Goal: Information Seeking & Learning: Check status

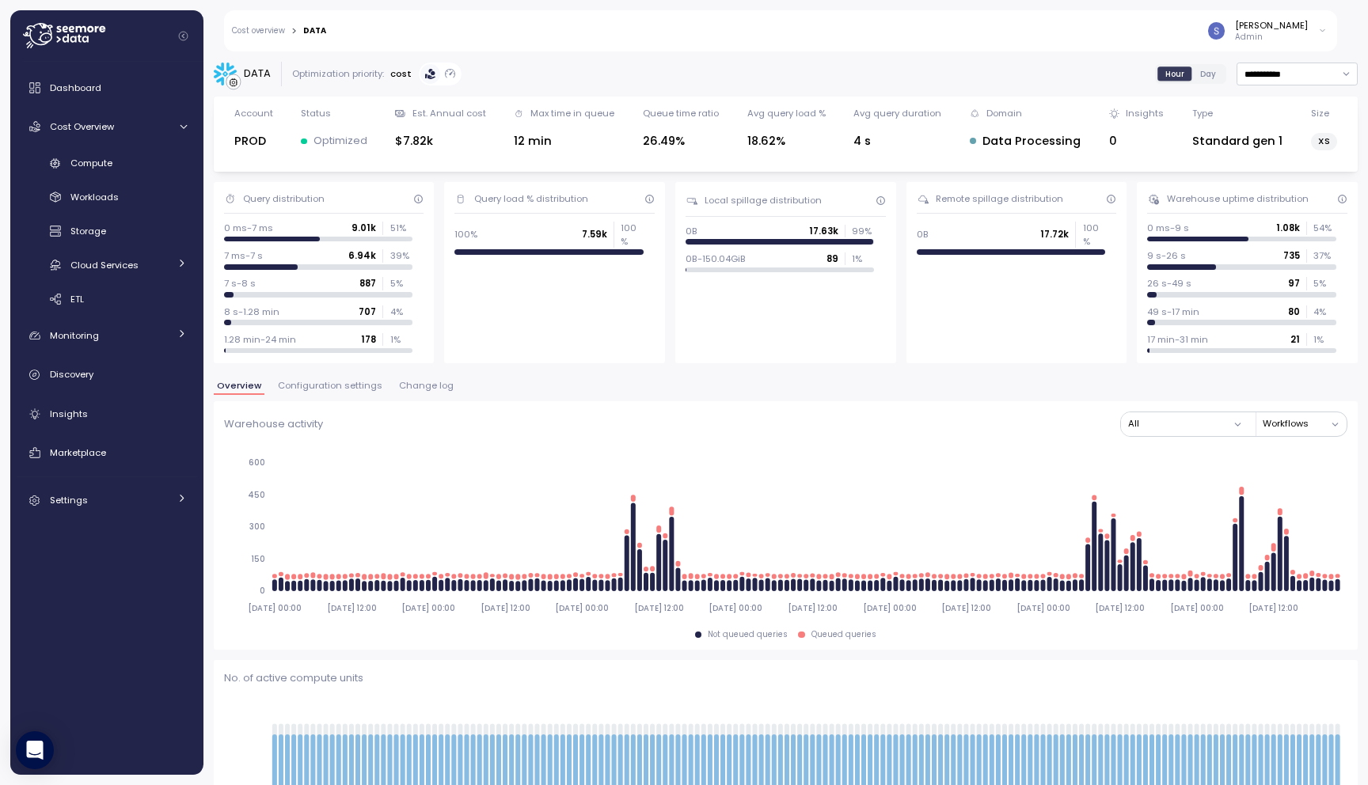
click at [412, 393] on button "Change log" at bounding box center [426, 388] width 61 height 13
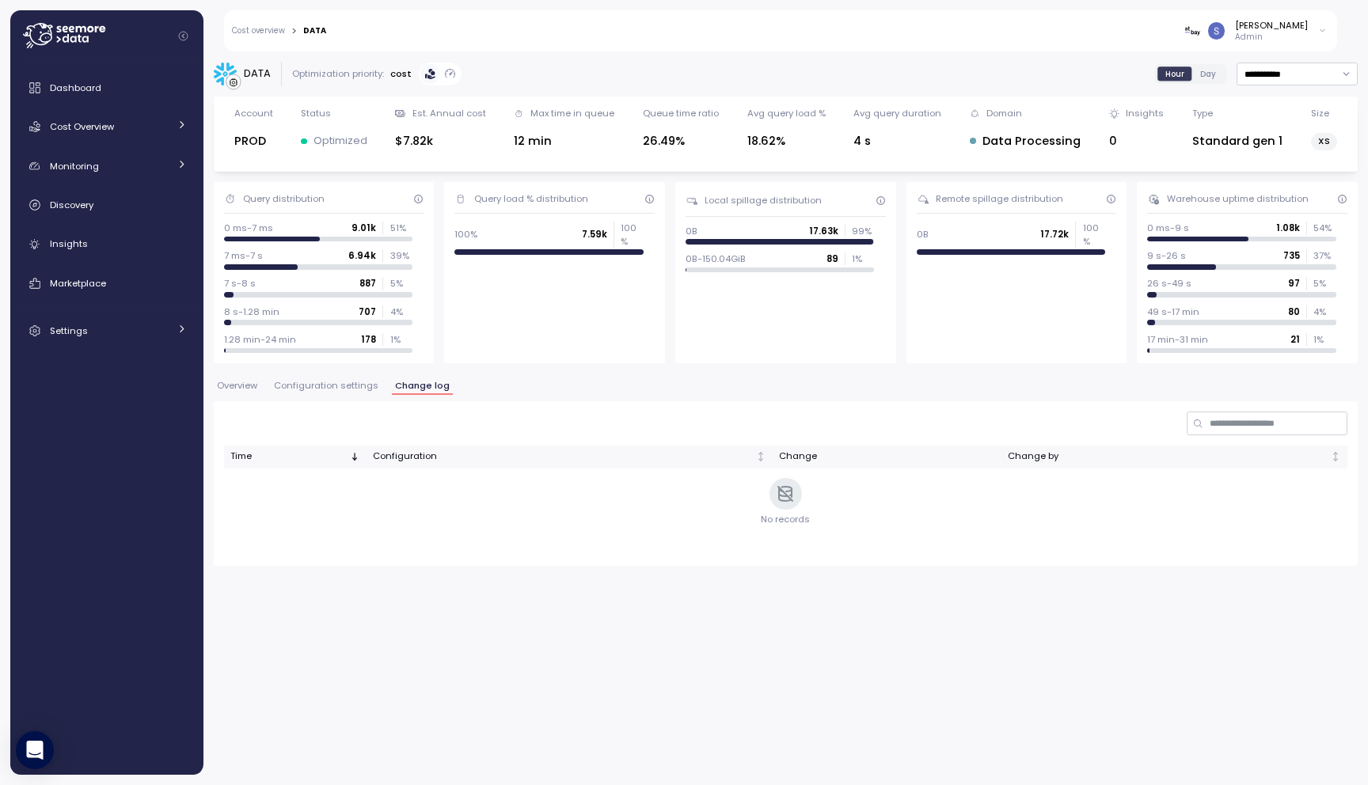
click at [320, 390] on span "Configuration settings" at bounding box center [326, 386] width 104 height 9
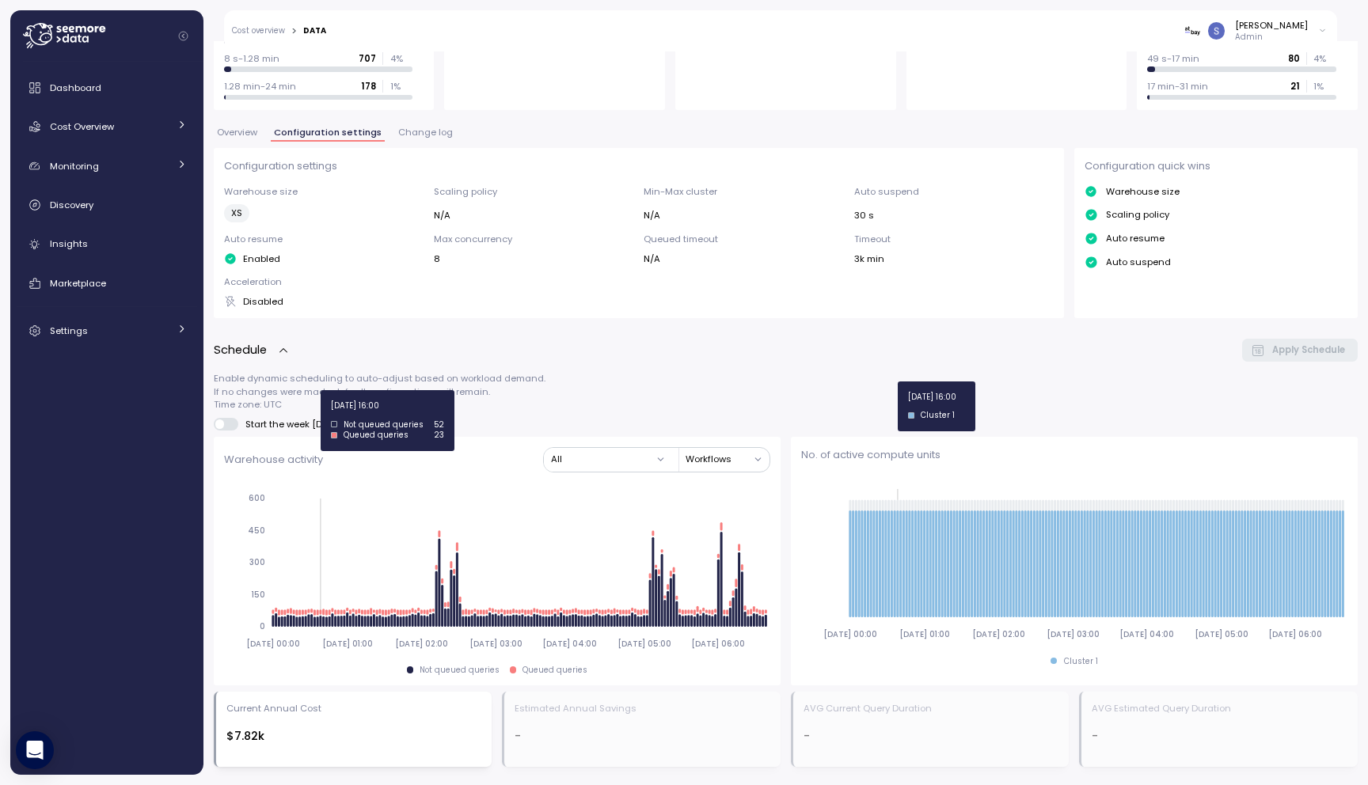
scroll to position [207, 0]
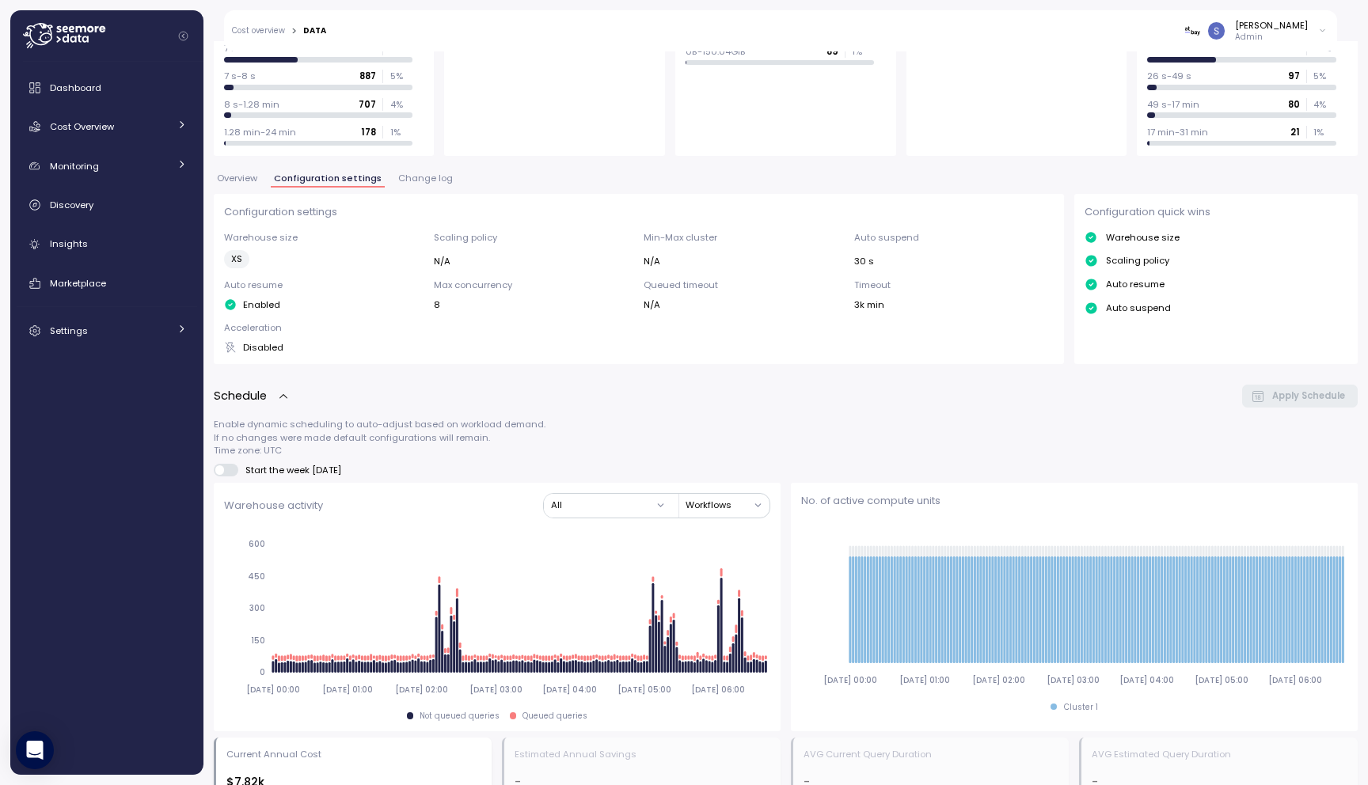
click at [423, 168] on div "**********" at bounding box center [786, 724] width 1144 height 1741
click at [413, 180] on span "Change log" at bounding box center [425, 178] width 55 height 9
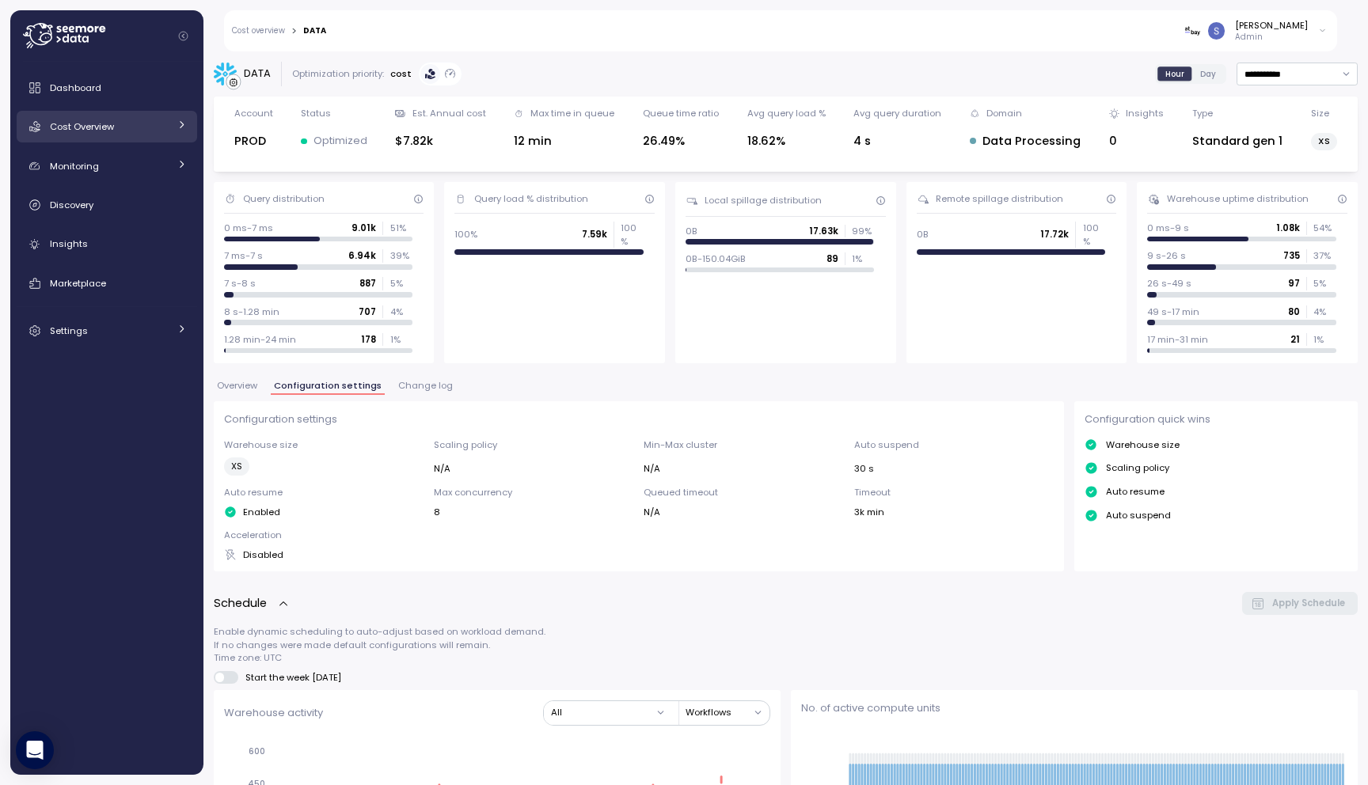
click at [136, 127] on div "Cost Overview" at bounding box center [109, 127] width 119 height 16
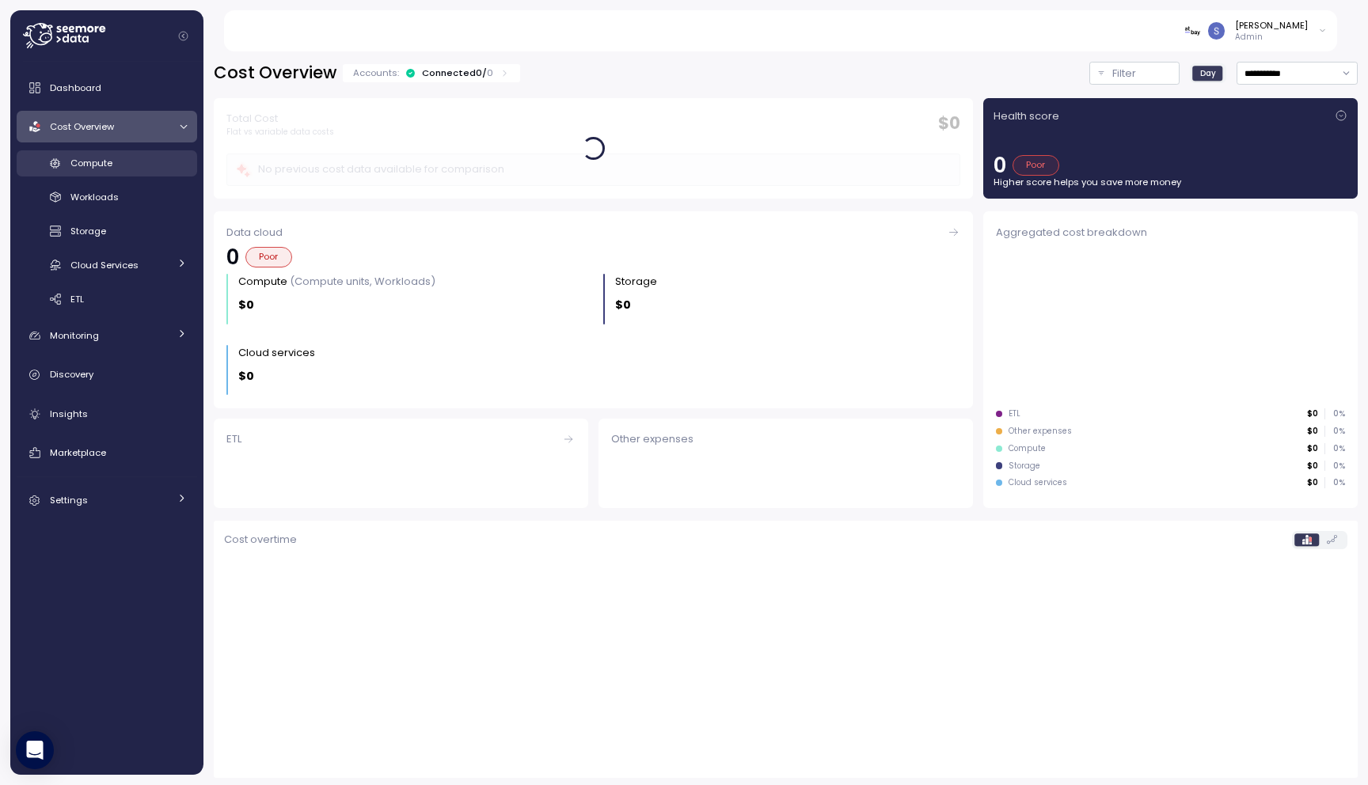
click at [104, 167] on span "Compute" at bounding box center [91, 163] width 42 height 13
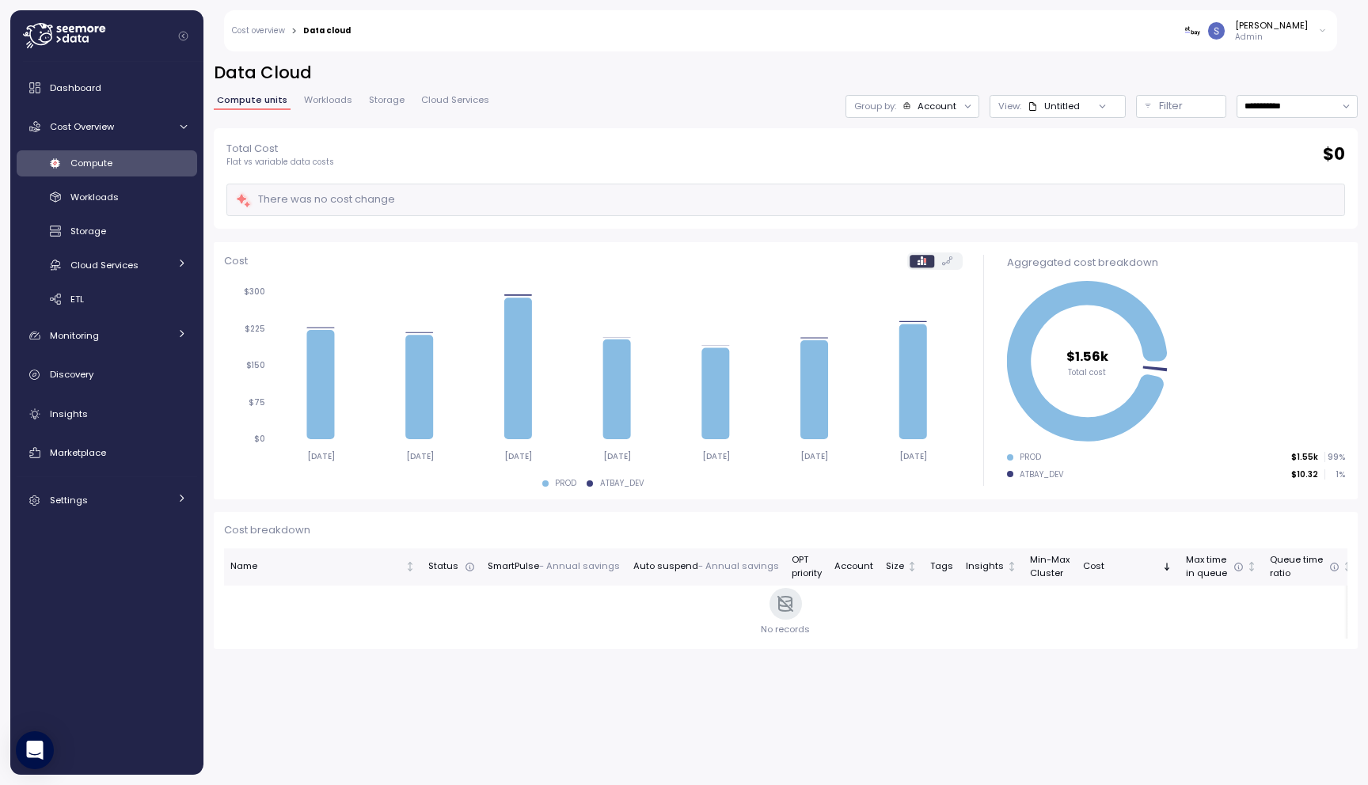
click at [133, 35] on div at bounding box center [113, 35] width 180 height 51
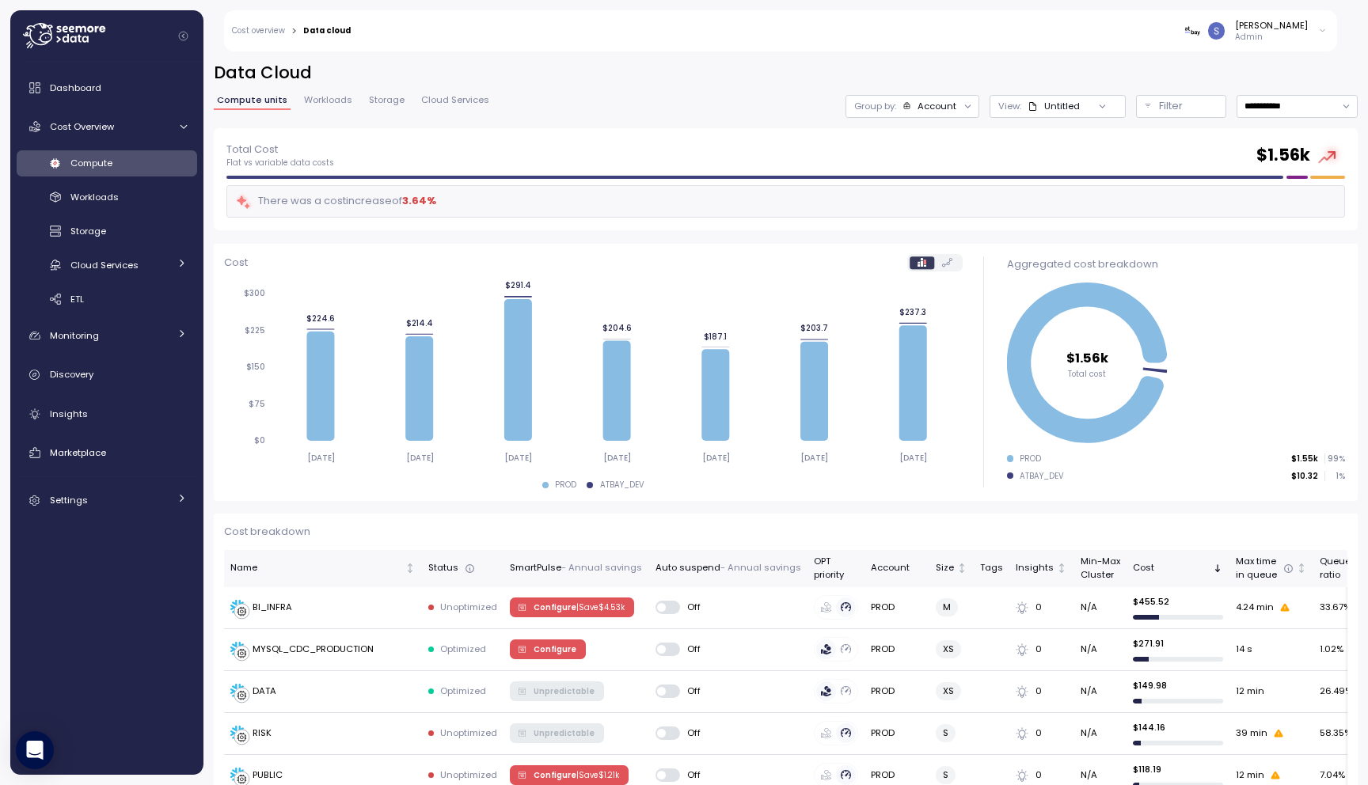
click at [78, 36] on icon at bounding box center [64, 35] width 82 height 25
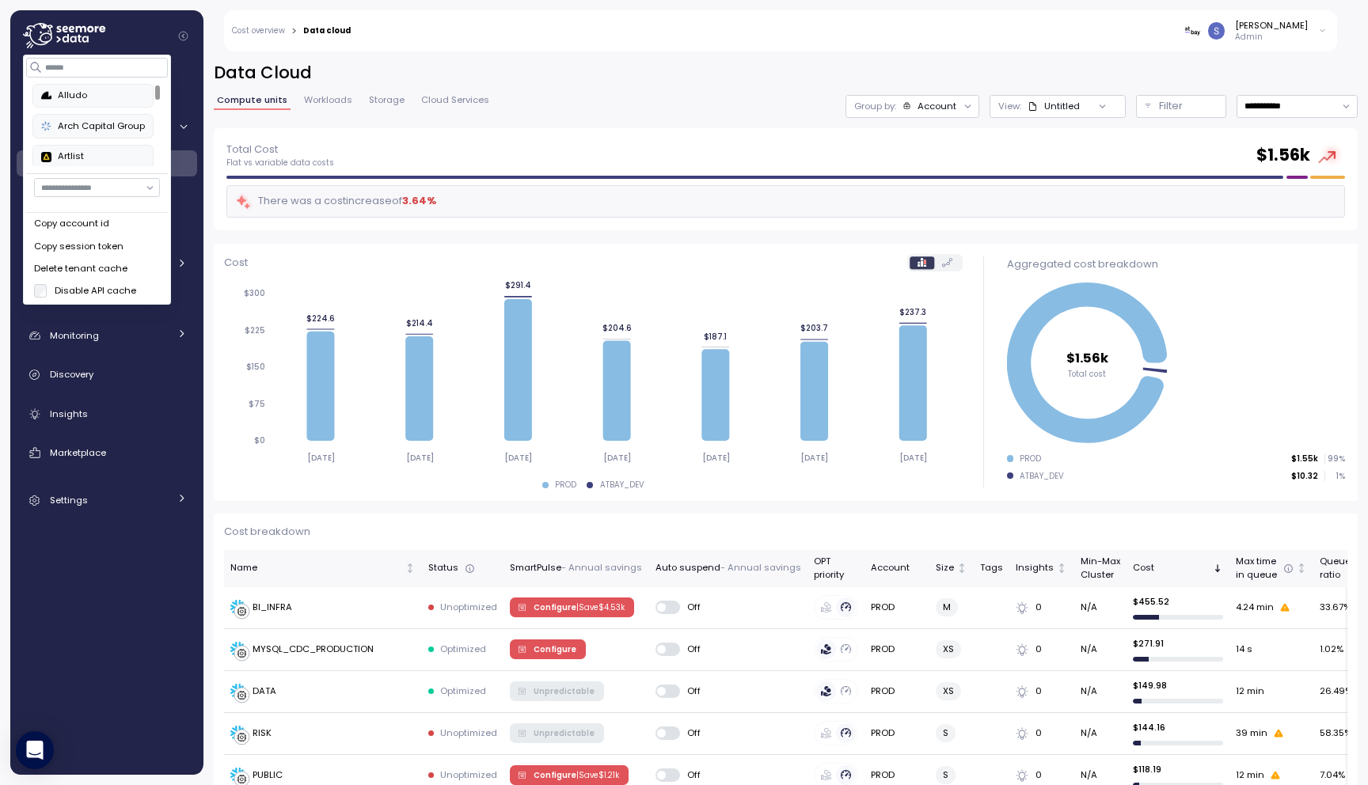
click at [93, 267] on div "Delete tenant cache" at bounding box center [97, 269] width 126 height 14
click at [585, 157] on div "Total Cost Flat vs variable data costs $ 1.56k" at bounding box center [785, 155] width 1118 height 28
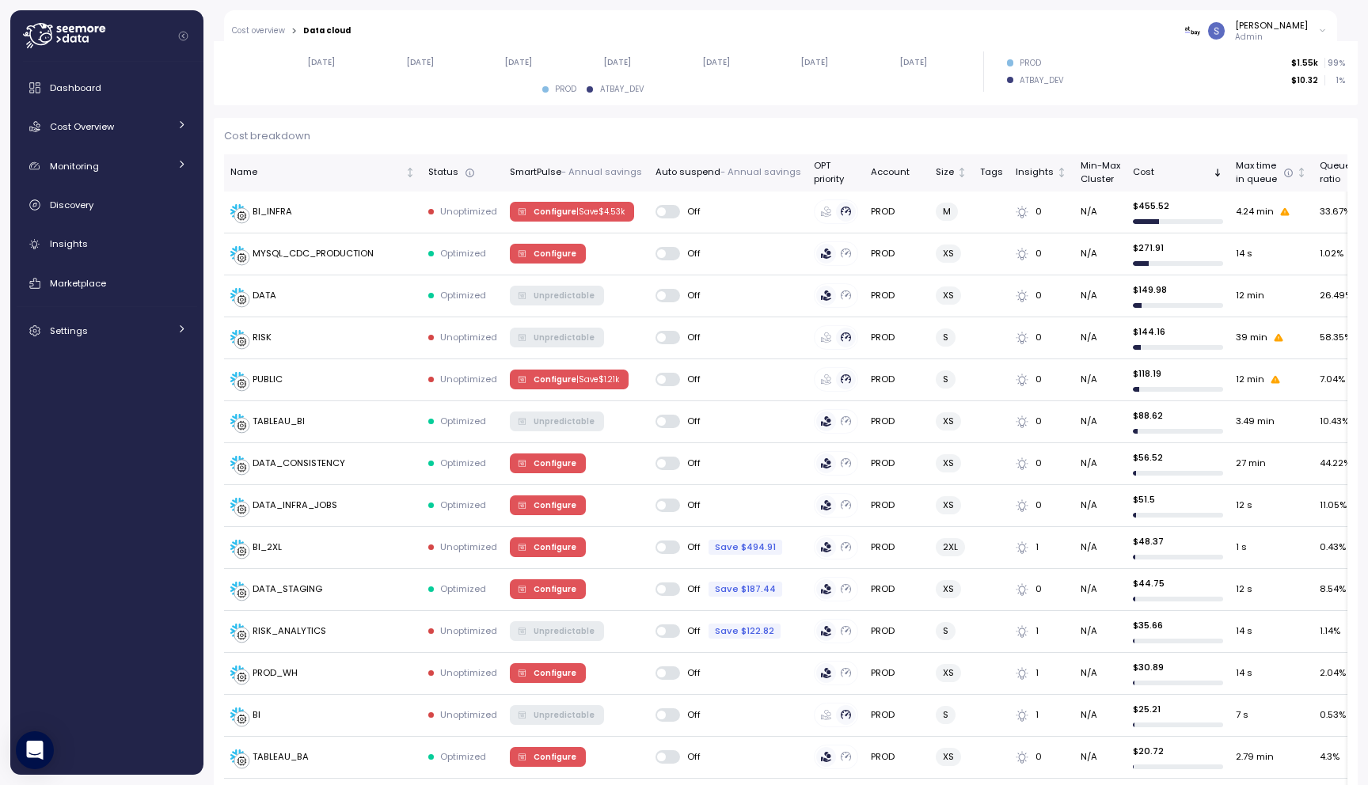
scroll to position [402, 0]
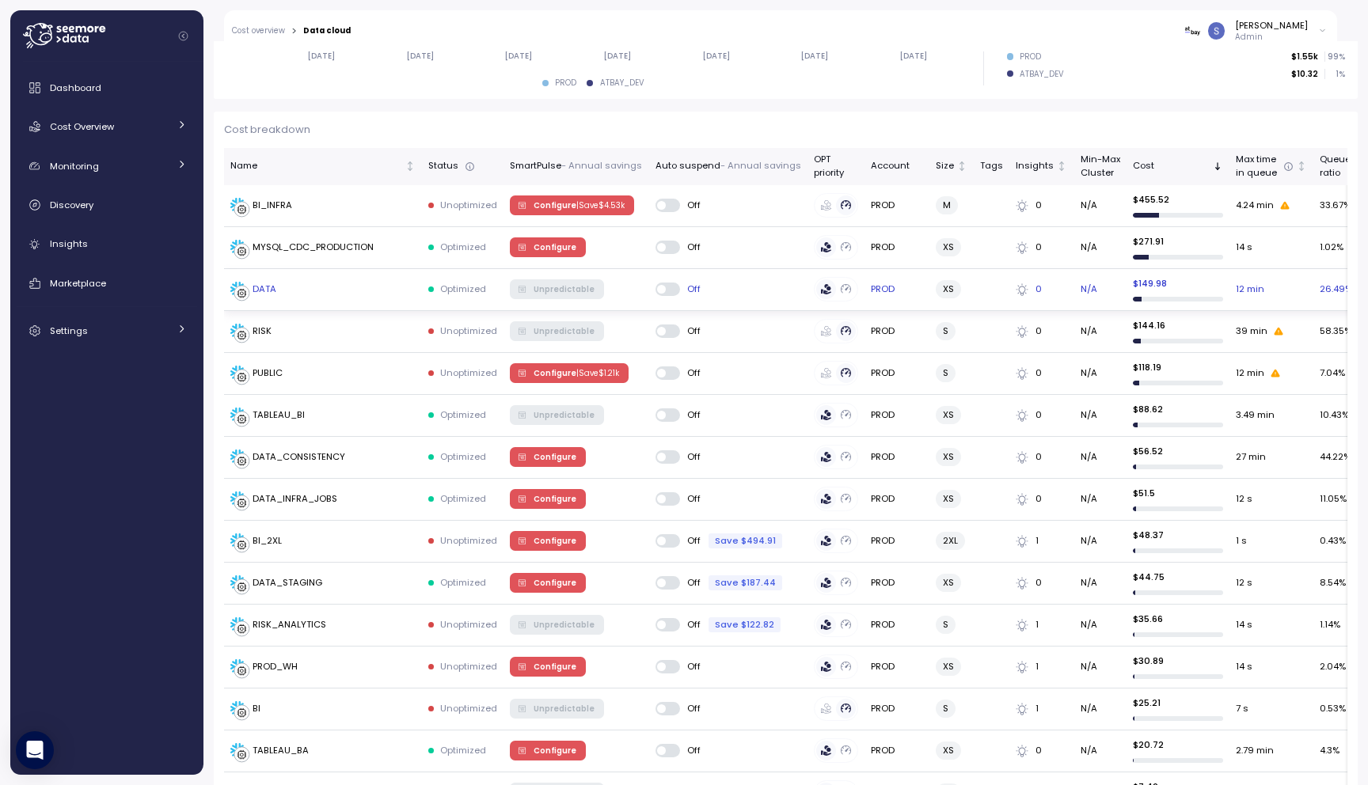
click at [269, 288] on div "DATA" at bounding box center [265, 290] width 24 height 14
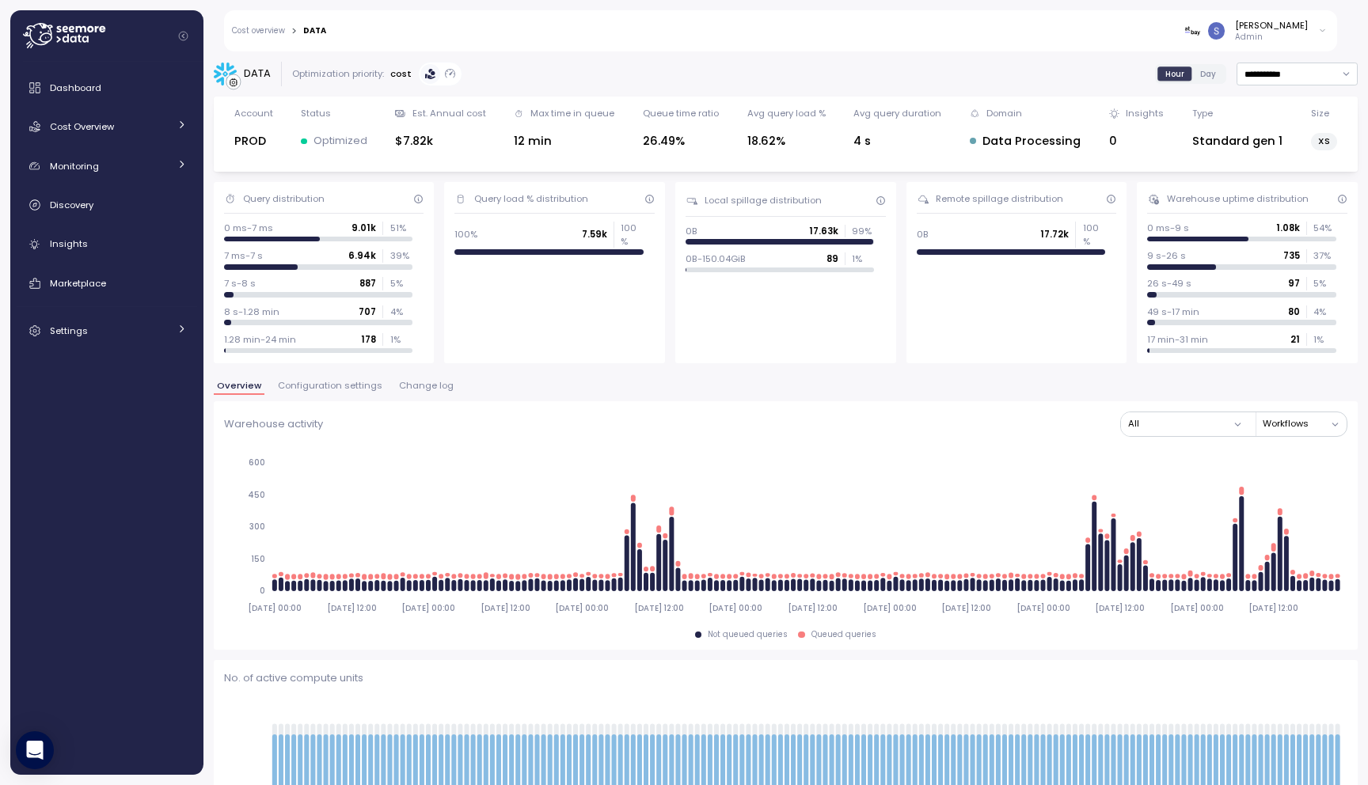
click at [322, 384] on span "Configuration settings" at bounding box center [330, 386] width 104 height 9
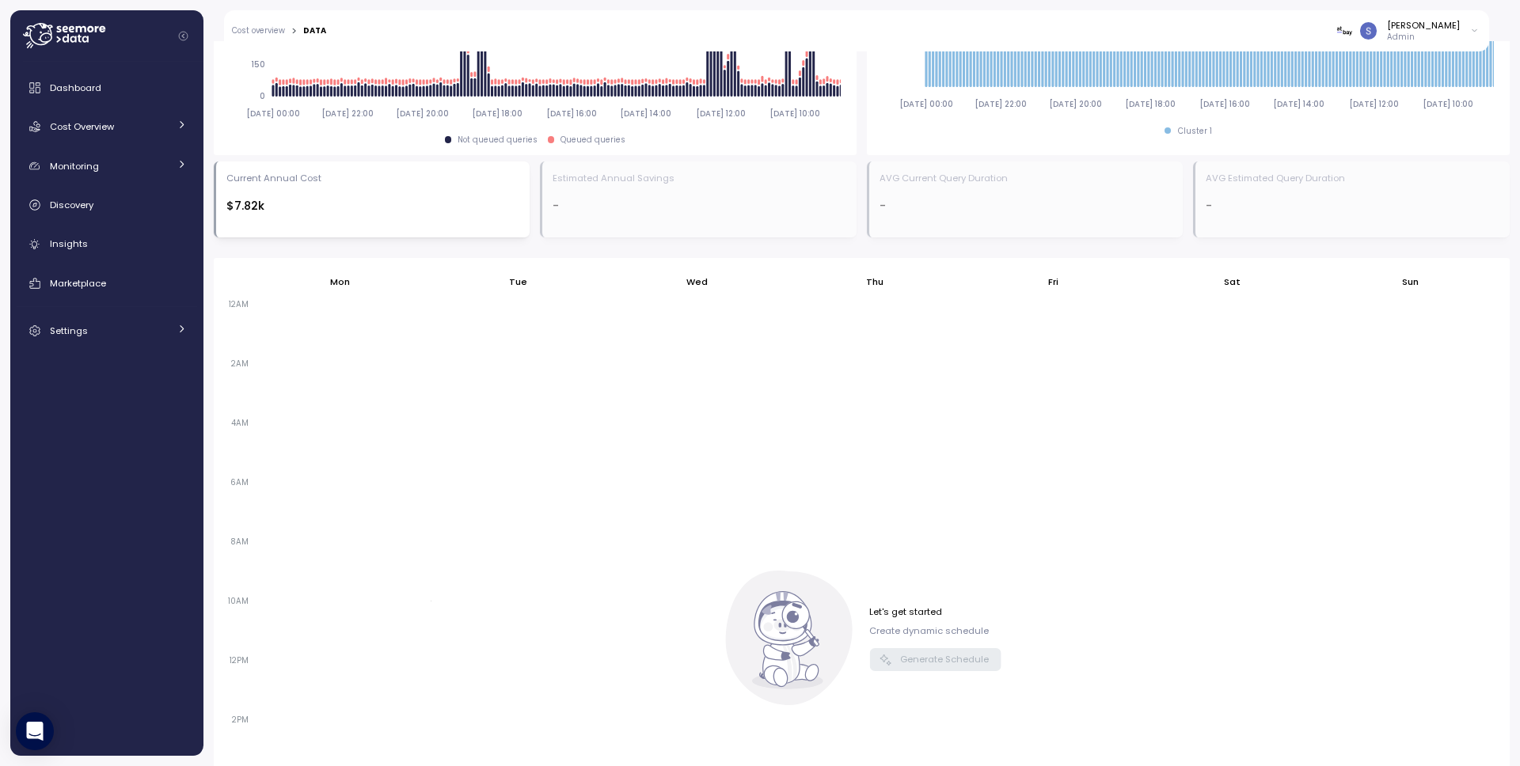
scroll to position [745, 0]
